Goal: Check status: Check status

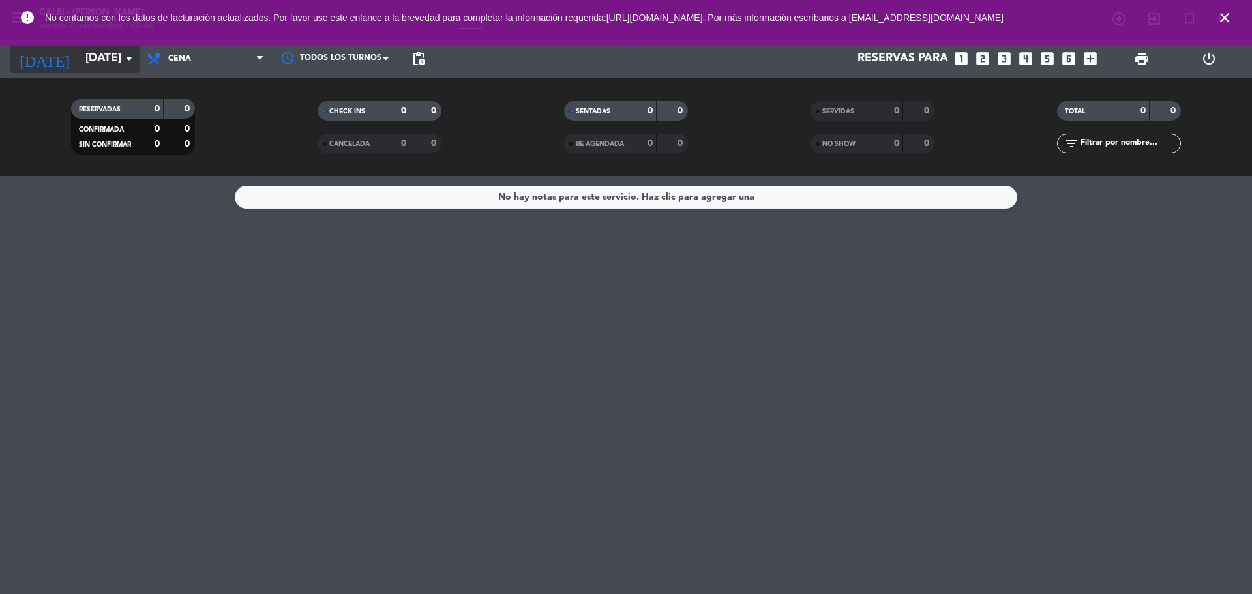
click at [98, 65] on input "[DATE]" at bounding box center [154, 59] width 151 height 26
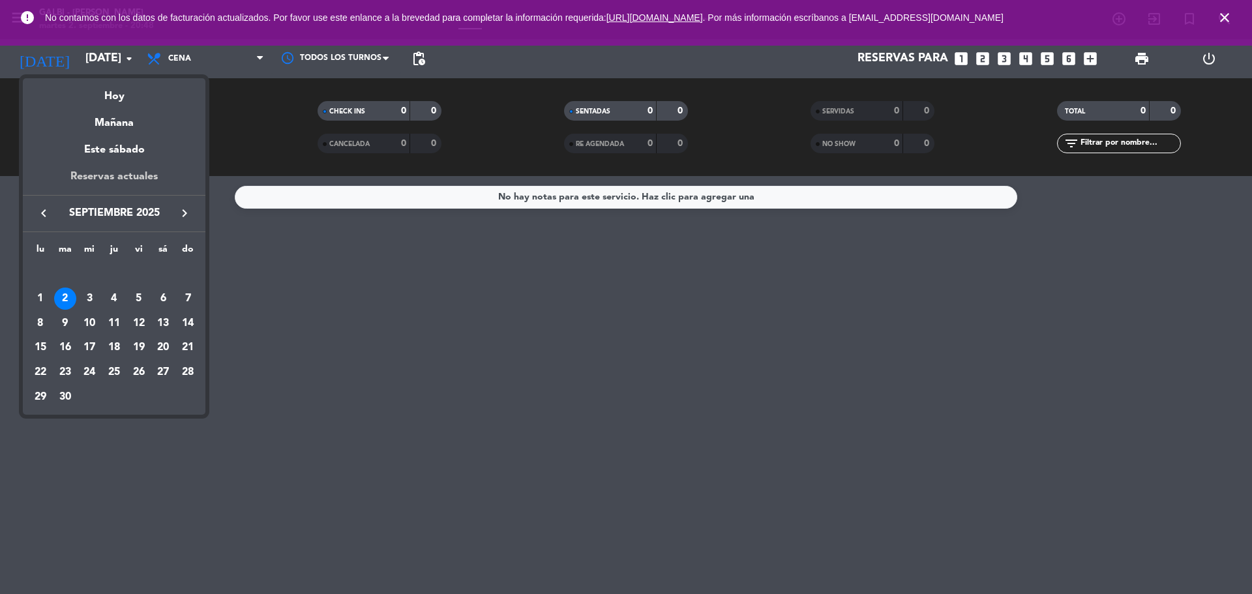
click at [108, 173] on div "Reservas actuales" at bounding box center [114, 181] width 183 height 27
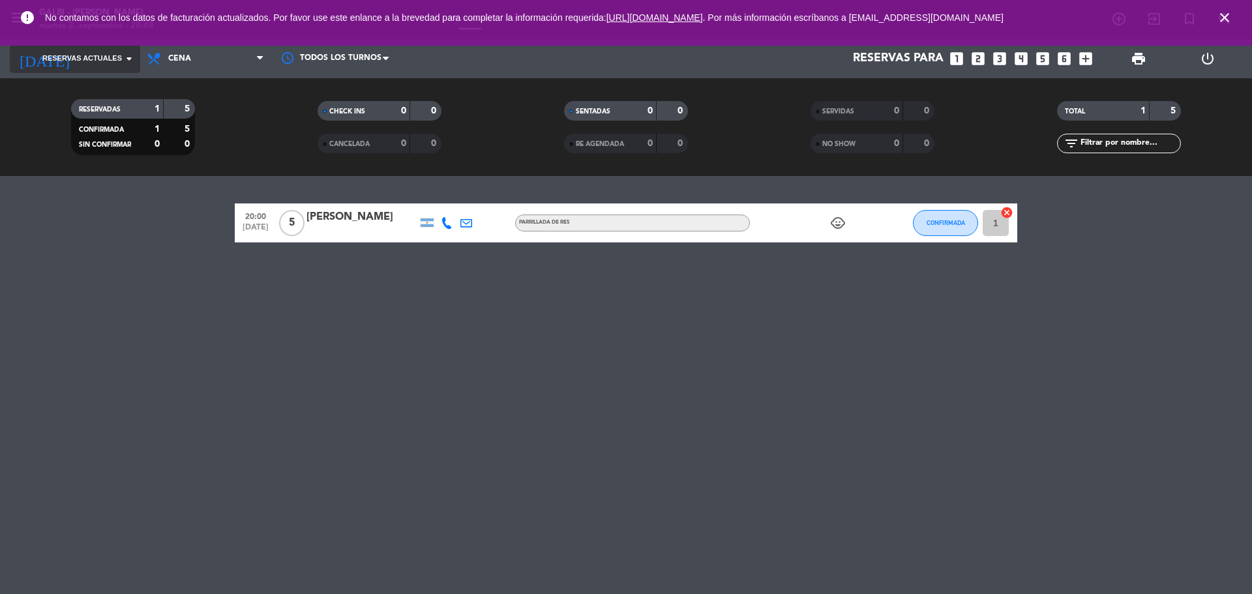
click at [79, 68] on input at bounding box center [154, 59] width 151 height 26
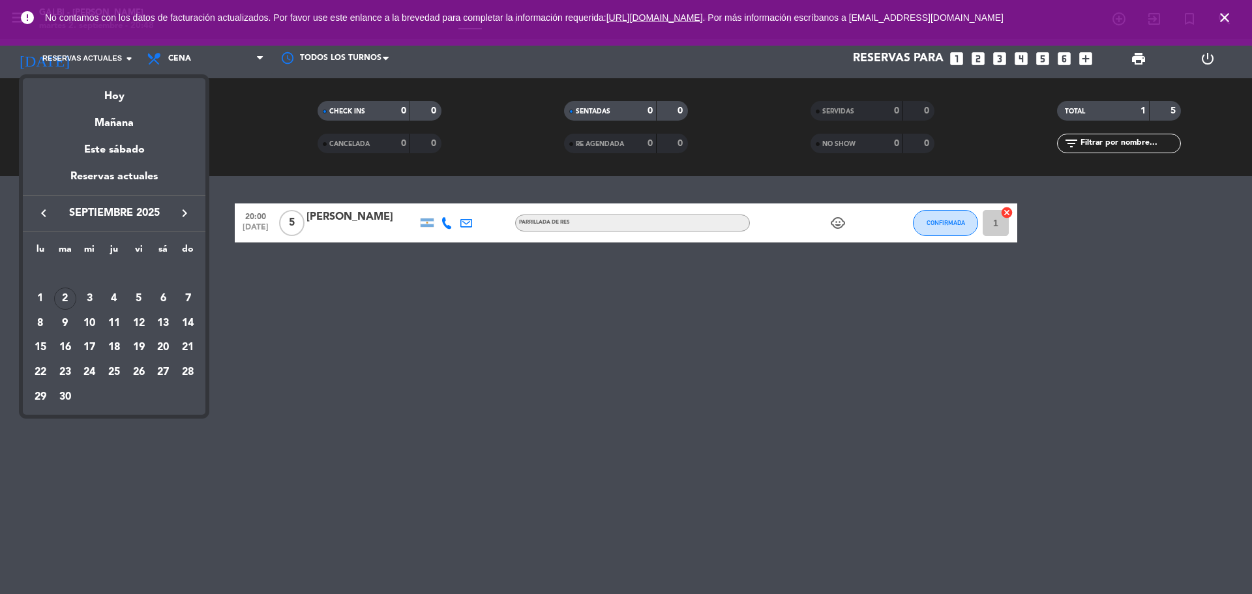
click at [252, 327] on div at bounding box center [626, 297] width 1252 height 594
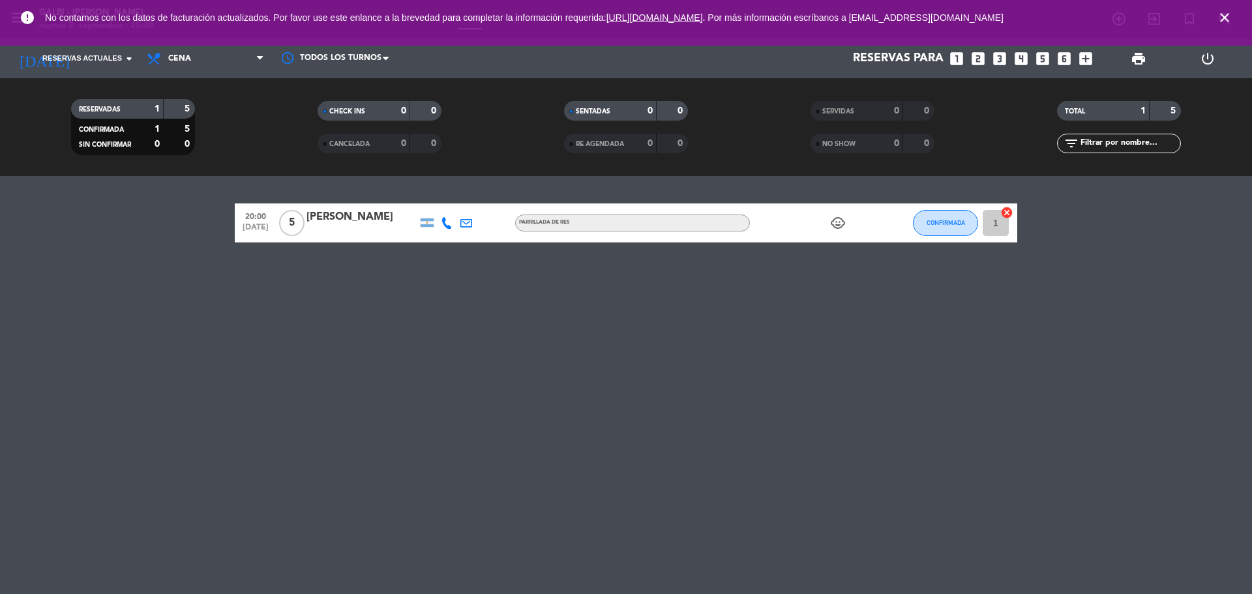
click at [842, 219] on icon "child_care" at bounding box center [838, 223] width 16 height 16
click at [841, 220] on icon "child_care" at bounding box center [838, 223] width 16 height 16
click at [105, 59] on span "Reservas actuales" at bounding box center [82, 59] width 80 height 12
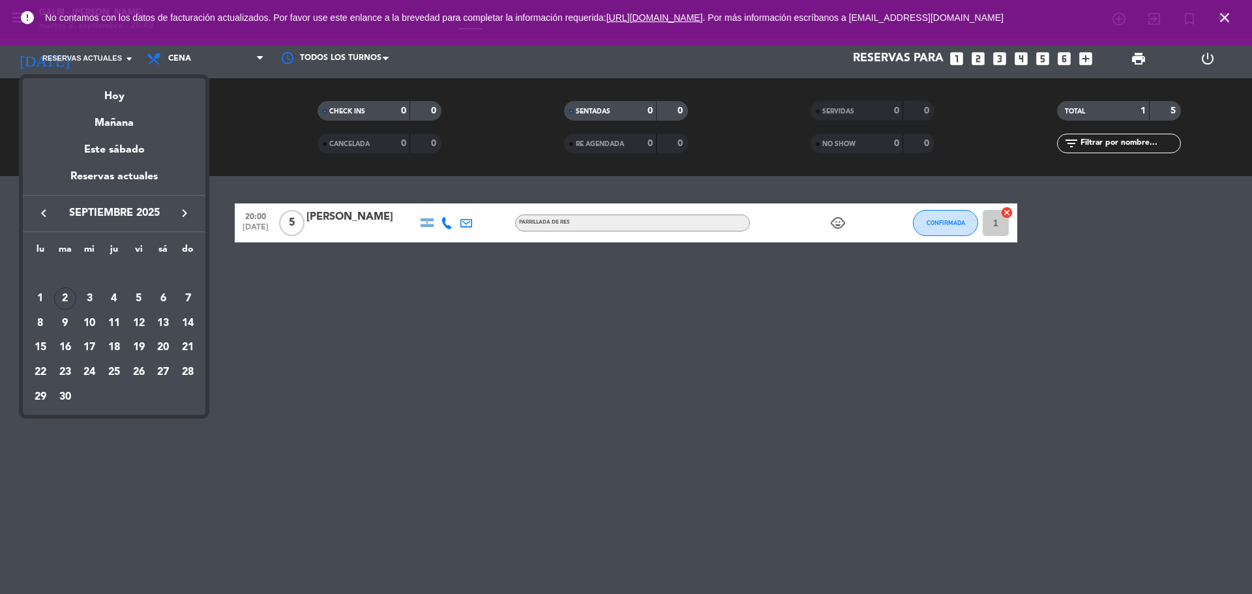
click at [177, 207] on icon "keyboard_arrow_right" at bounding box center [185, 213] width 16 height 16
click at [149, 173] on div "Reservas actuales" at bounding box center [114, 181] width 183 height 27
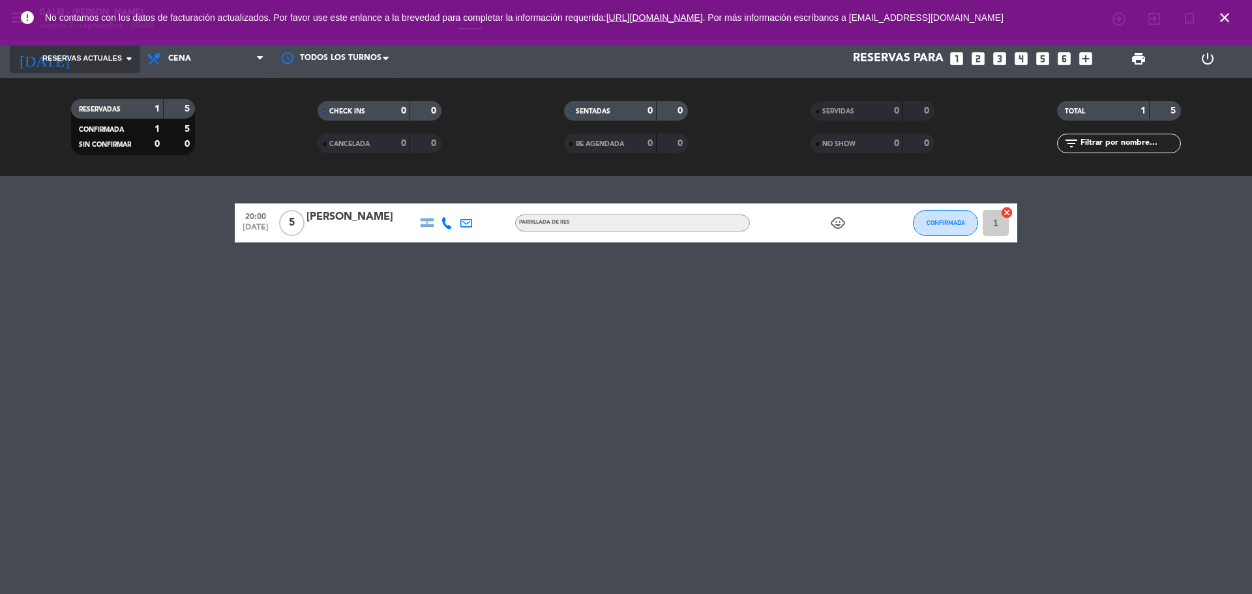
click at [113, 48] on input at bounding box center [154, 59] width 151 height 26
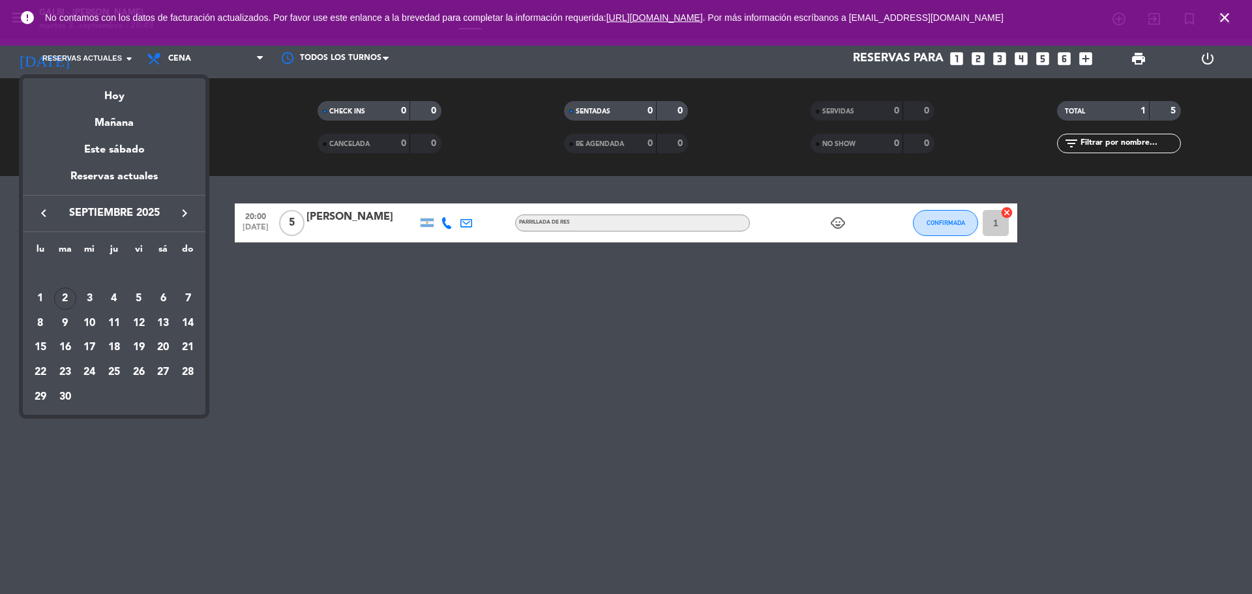
click at [42, 214] on icon "keyboard_arrow_left" at bounding box center [44, 213] width 16 height 16
click at [177, 220] on icon "keyboard_arrow_right" at bounding box center [185, 213] width 16 height 16
click at [242, 320] on div at bounding box center [626, 297] width 1252 height 594
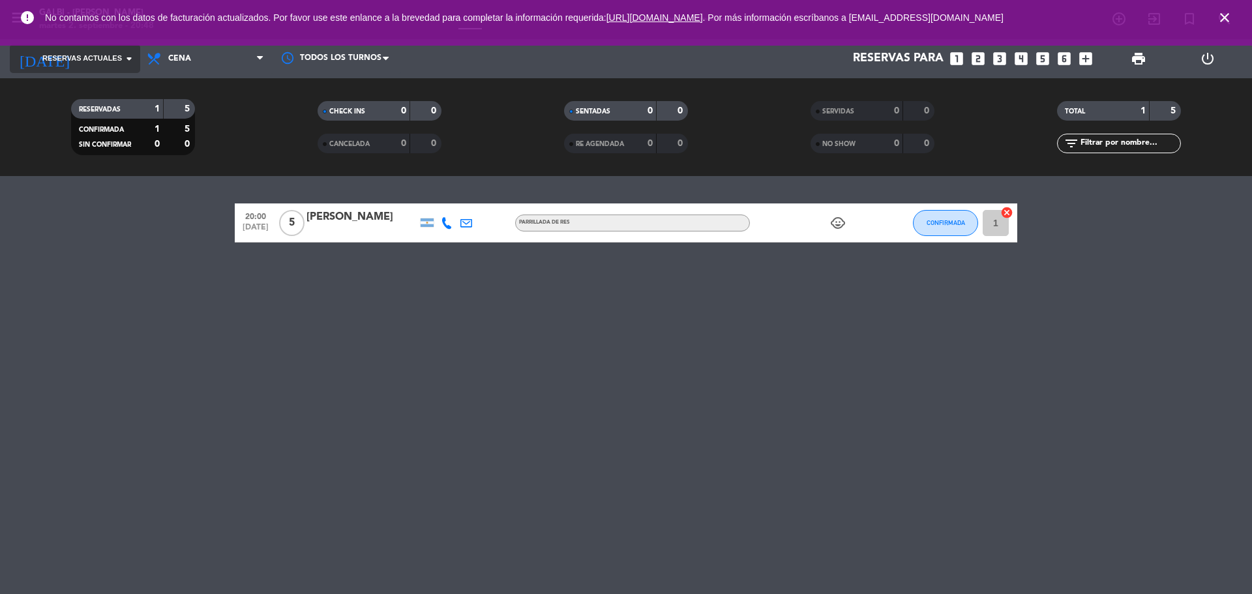
click at [106, 67] on input at bounding box center [154, 59] width 151 height 26
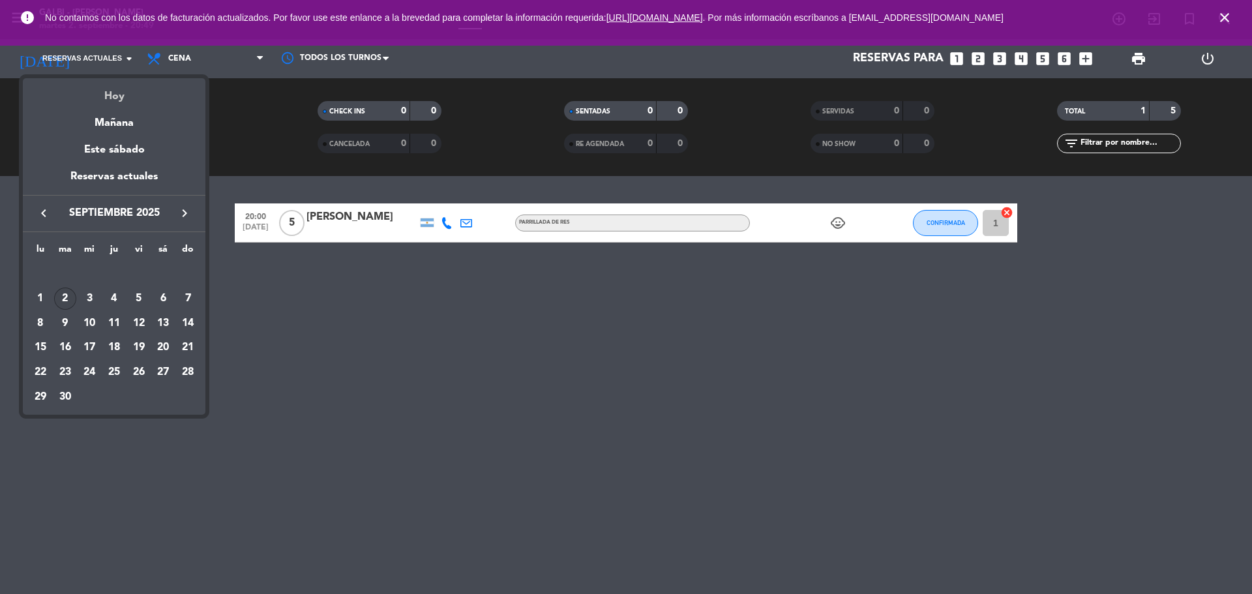
click at [113, 83] on div "Hoy" at bounding box center [114, 91] width 183 height 27
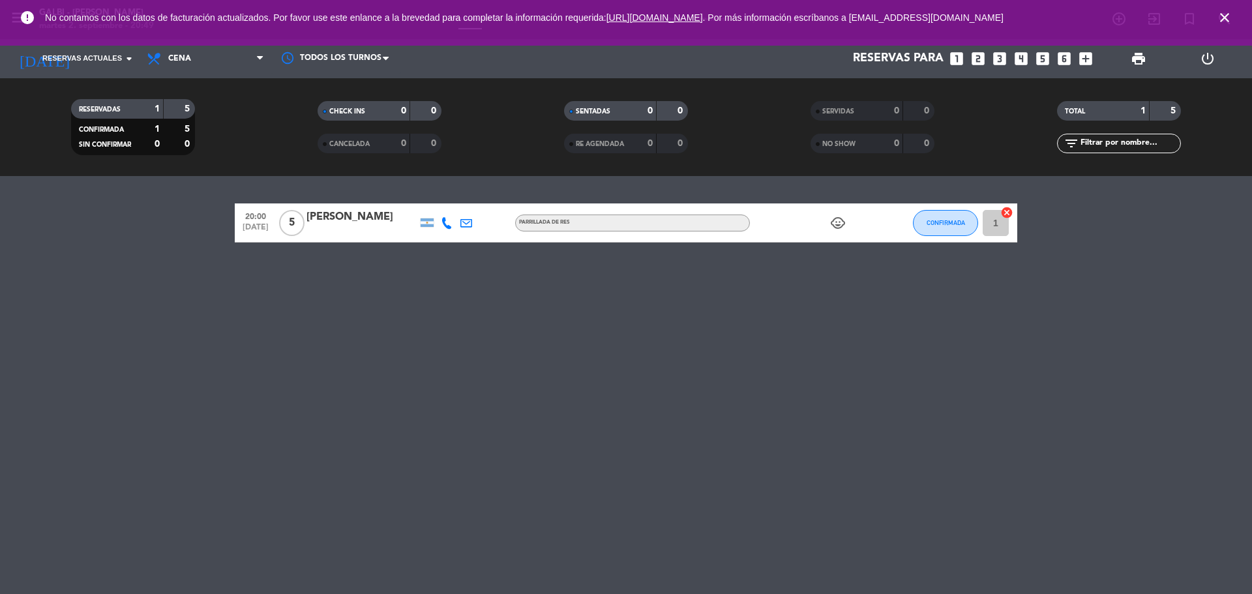
type input "[DATE]"
